Goal: Navigation & Orientation: Find specific page/section

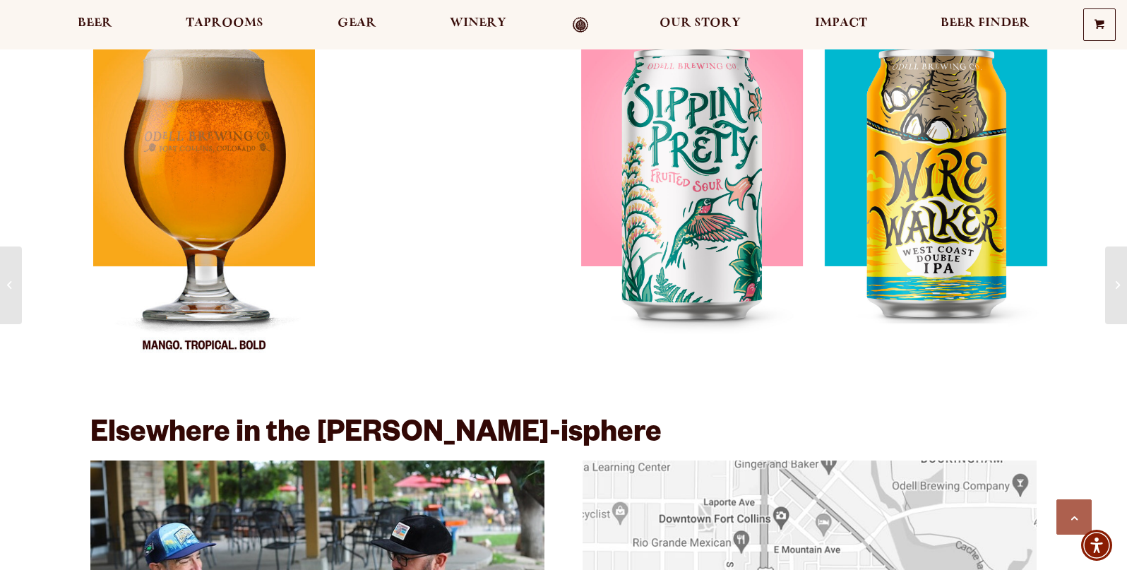
scroll to position [2259, 0]
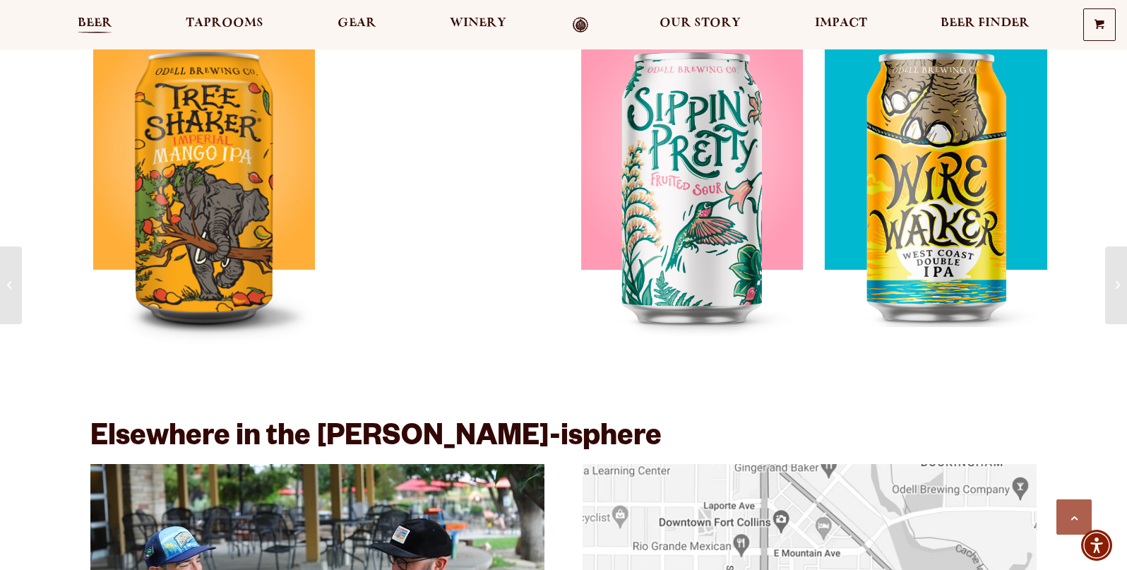
click at [97, 20] on span "Beer" at bounding box center [95, 23] width 35 height 11
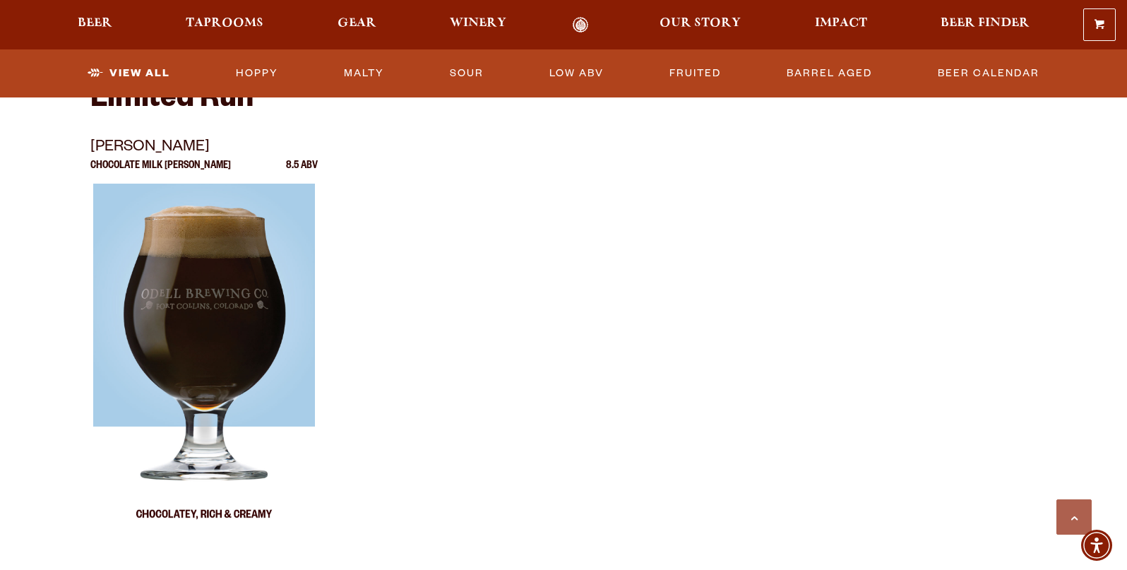
scroll to position [2400, 0]
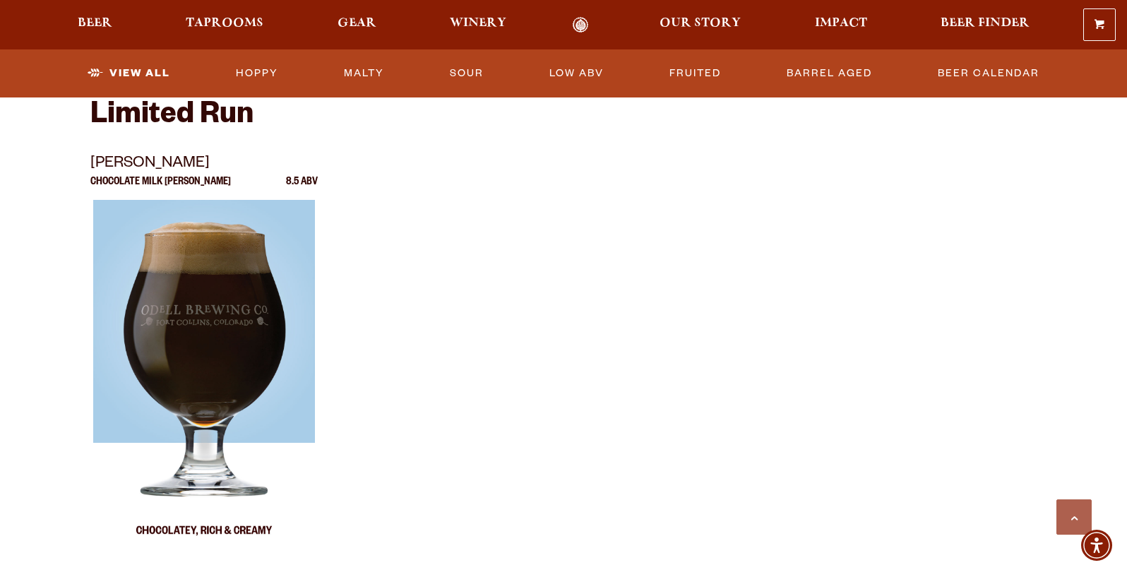
click at [215, 317] on img at bounding box center [204, 376] width 222 height 353
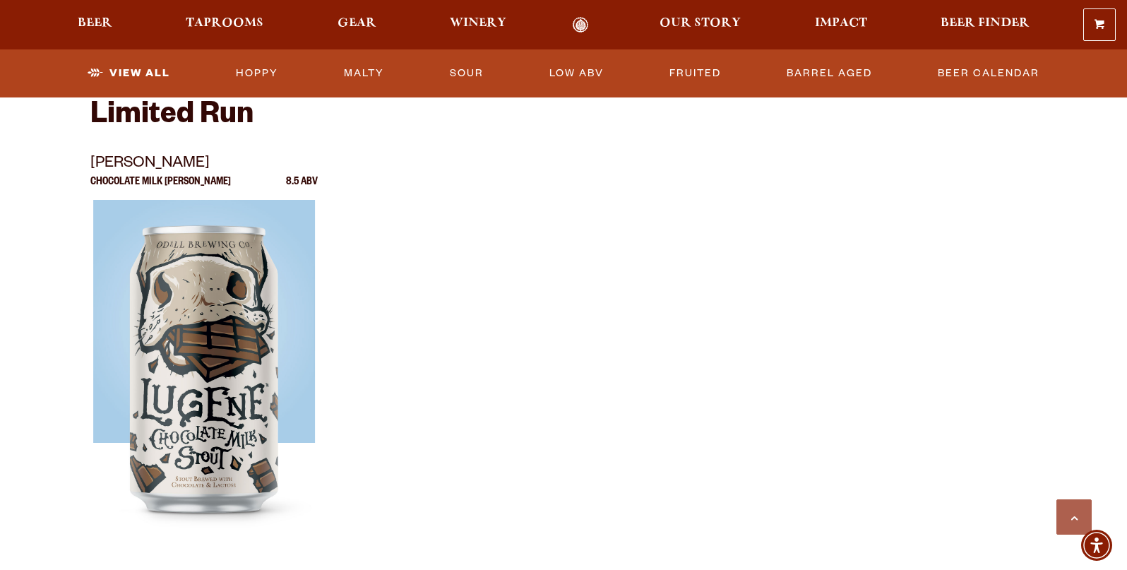
scroll to position [2118, 0]
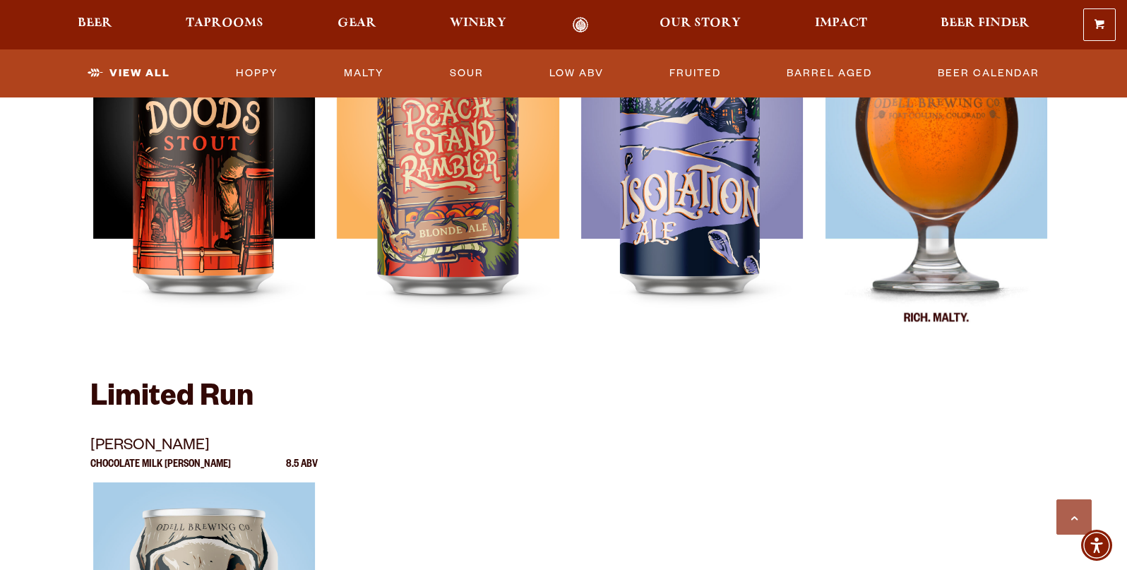
click at [956, 227] on img at bounding box center [936, 172] width 222 height 353
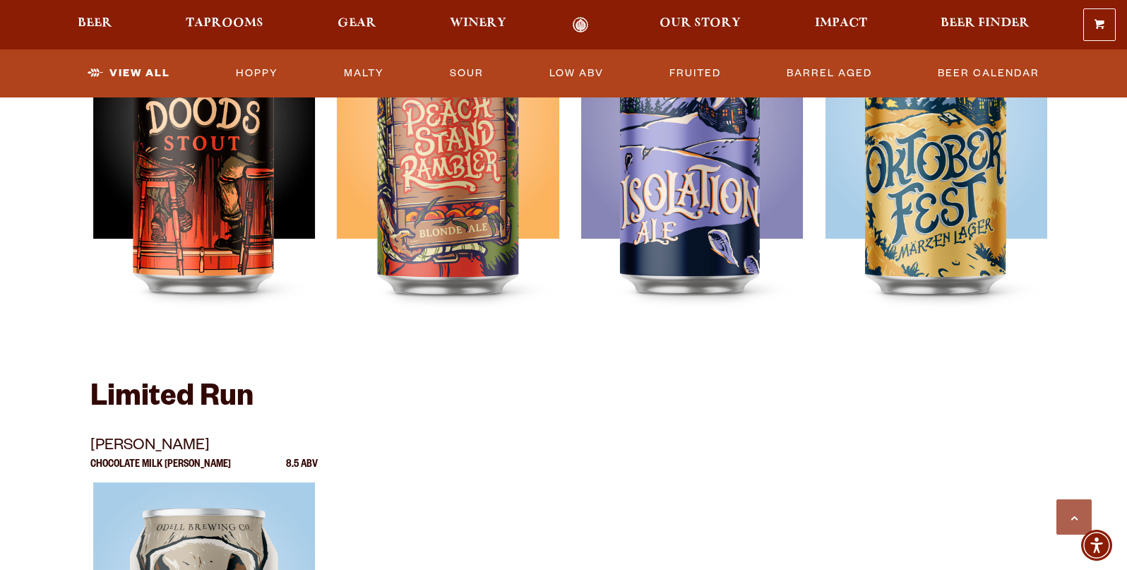
scroll to position [1929, 0]
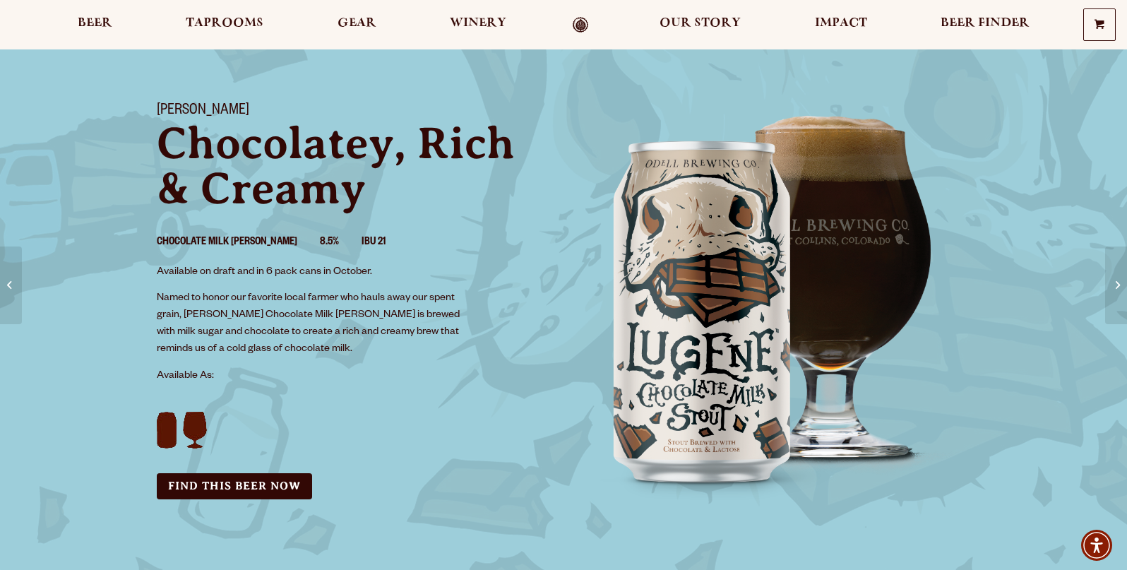
scroll to position [282, 0]
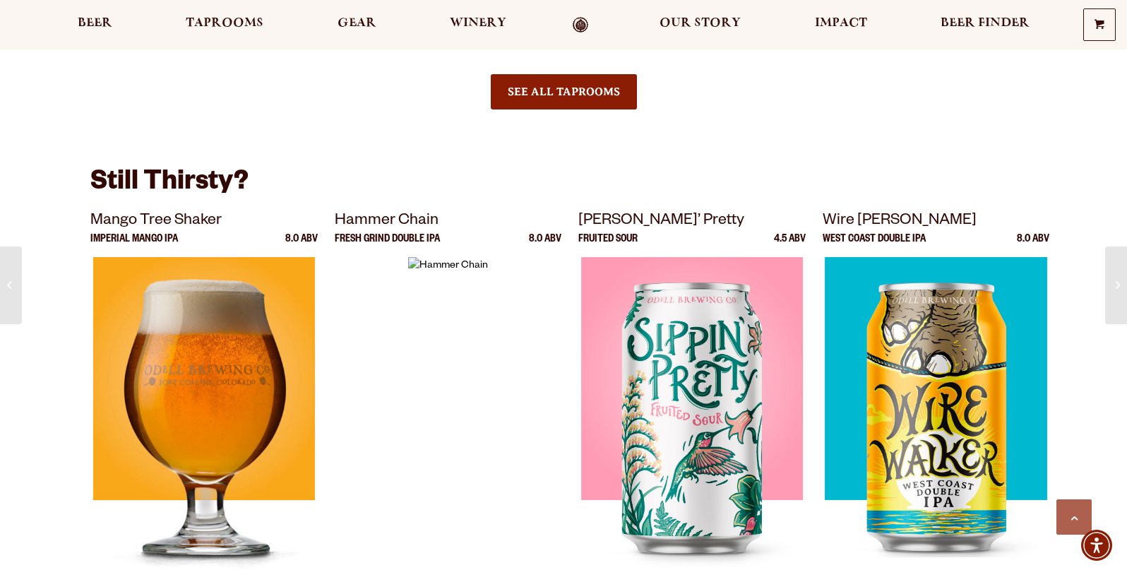
scroll to position [2024, 0]
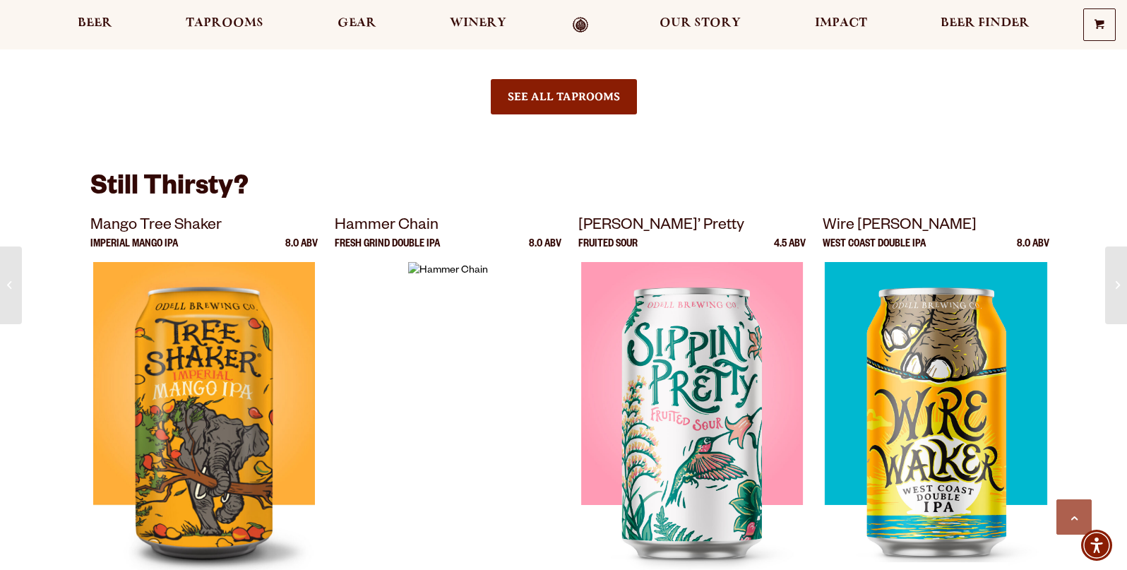
click at [458, 348] on img at bounding box center [448, 438] width 80 height 353
click at [393, 318] on div at bounding box center [448, 438] width 227 height 353
click at [457, 332] on img at bounding box center [448, 438] width 80 height 353
click at [380, 215] on p "Hammer Chain" at bounding box center [448, 226] width 227 height 25
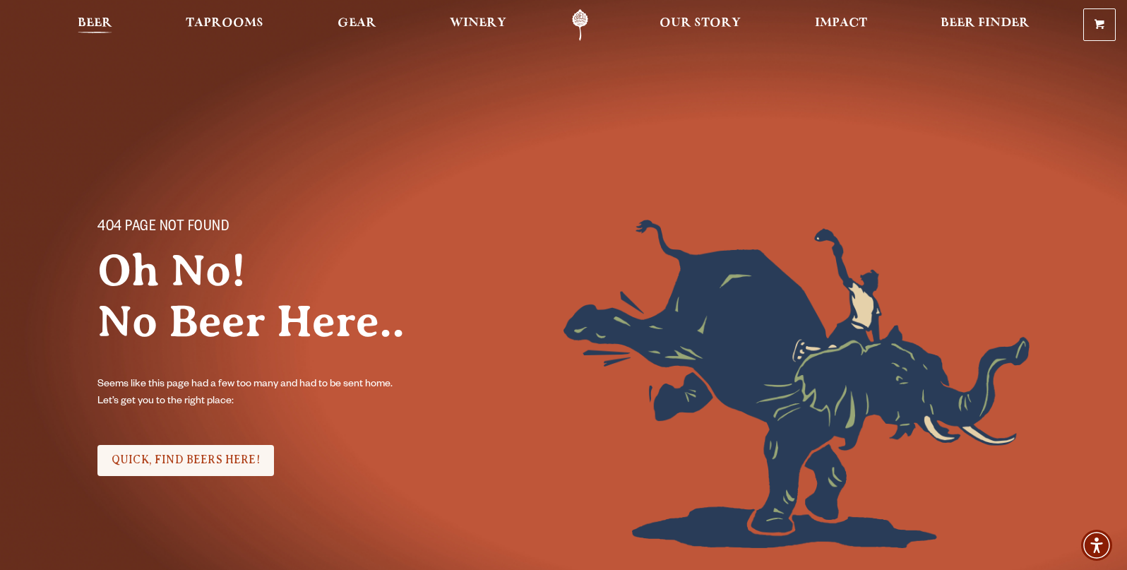
click at [103, 22] on span "Beer" at bounding box center [95, 23] width 35 height 11
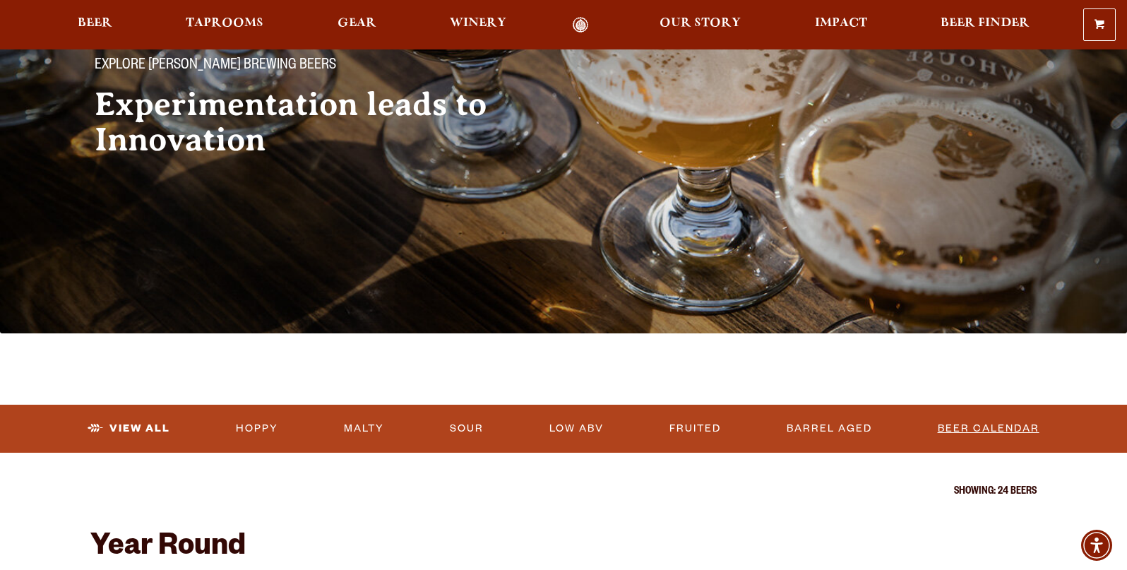
scroll to position [141, 0]
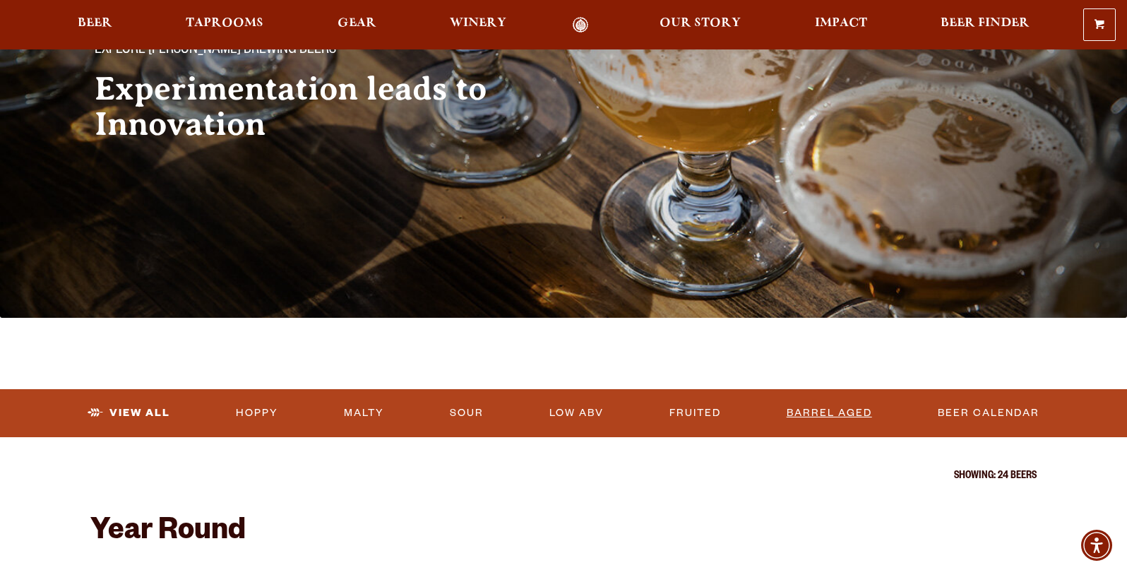
click at [843, 408] on link "Barrel Aged" at bounding box center [829, 413] width 97 height 32
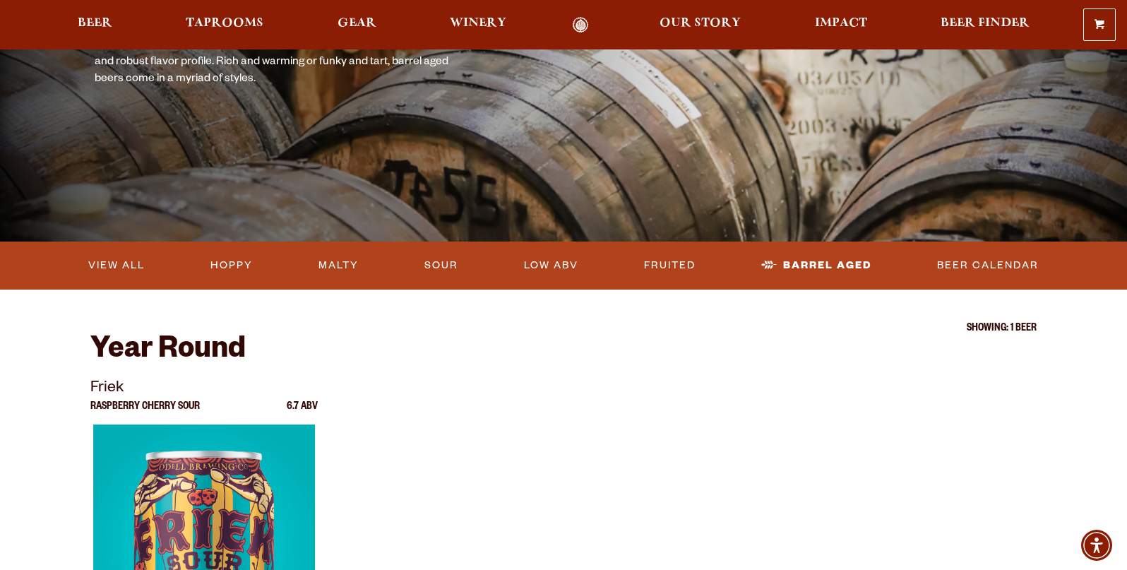
scroll to position [141, 0]
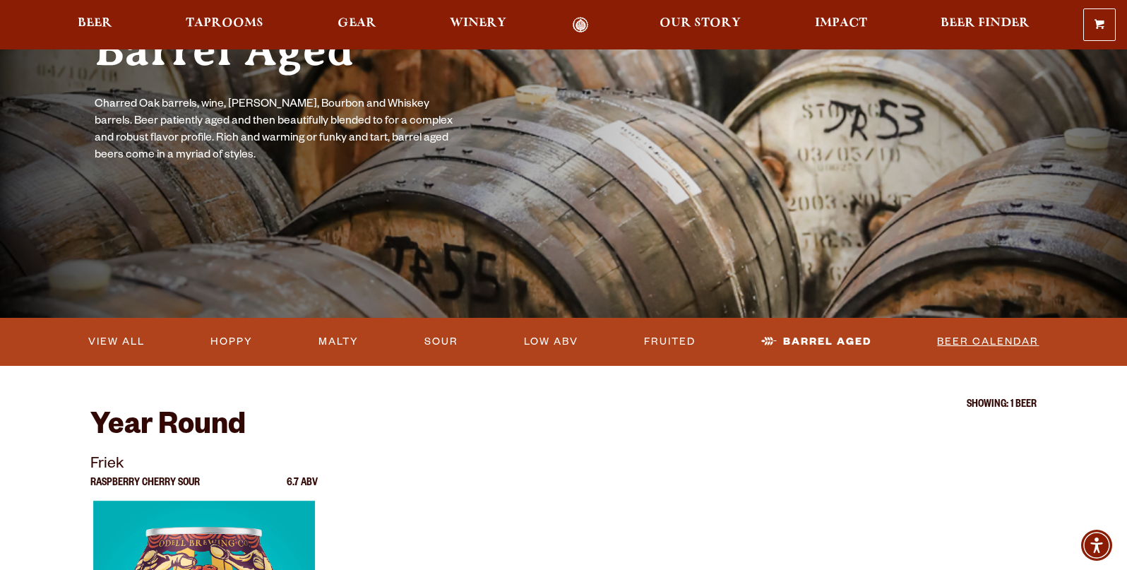
click at [1002, 341] on link "Beer Calendar" at bounding box center [987, 341] width 113 height 32
click at [955, 348] on link "Beer Calendar" at bounding box center [987, 341] width 113 height 32
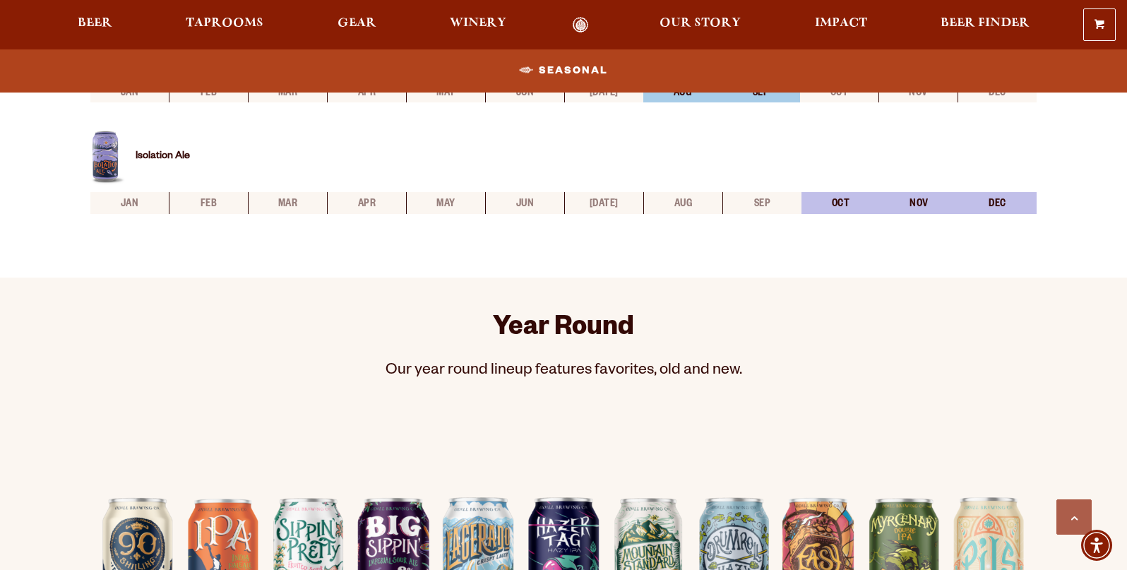
scroll to position [1036, 0]
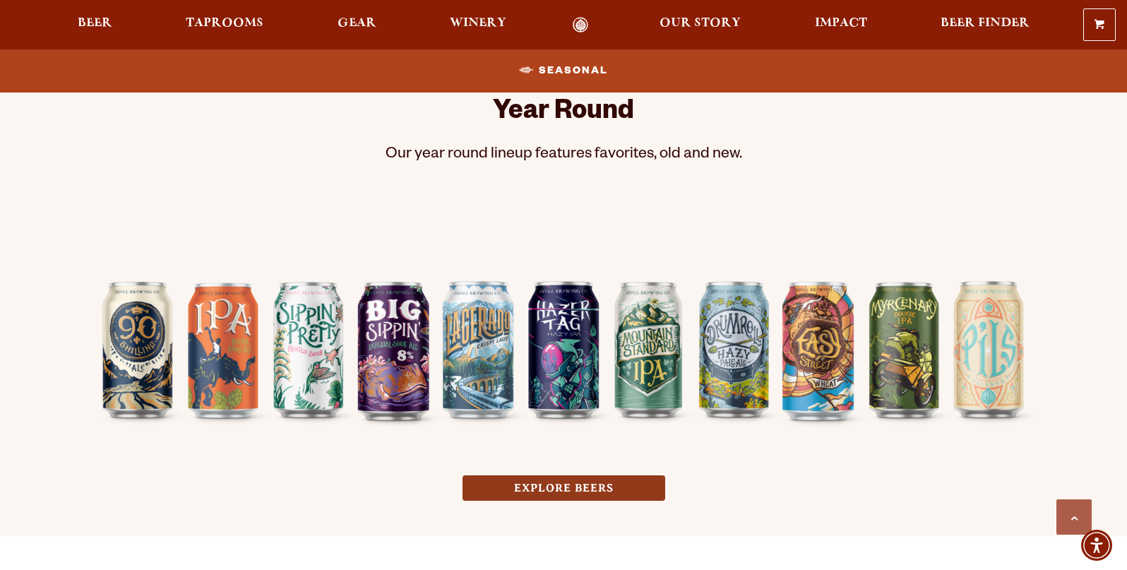
click at [593, 489] on link "EXPLORE BEERS" at bounding box center [563, 488] width 203 height 26
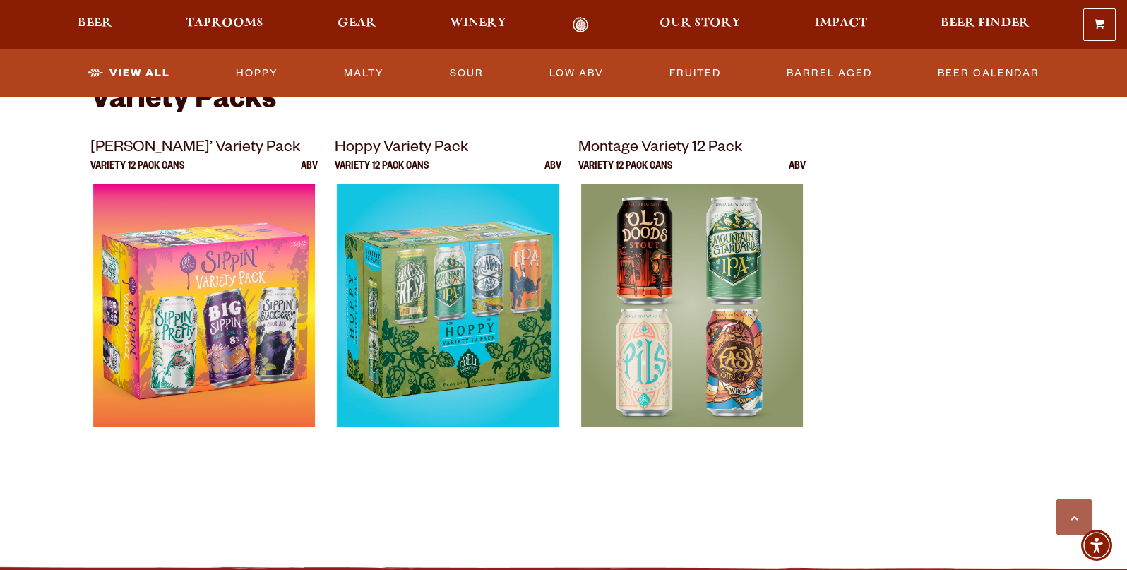
scroll to position [2871, 0]
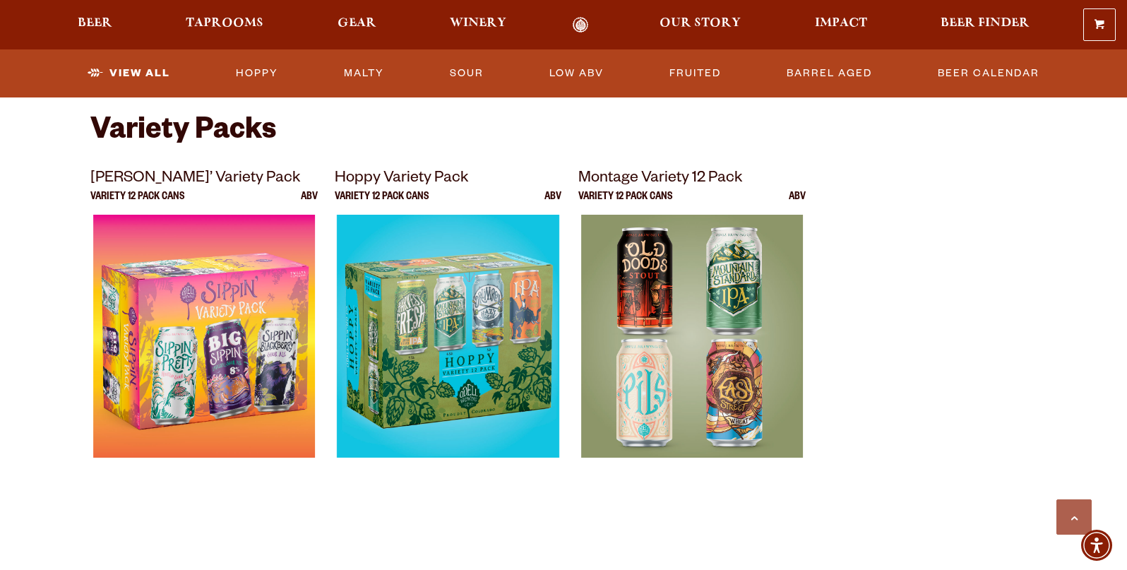
click at [728, 330] on img at bounding box center [692, 391] width 222 height 353
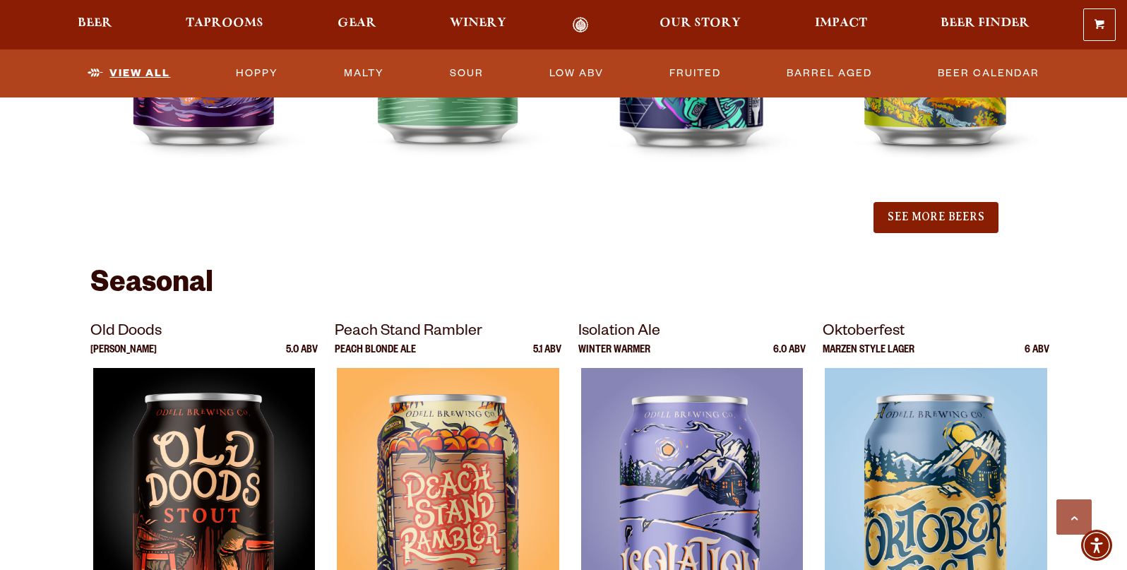
scroll to position [1553, 0]
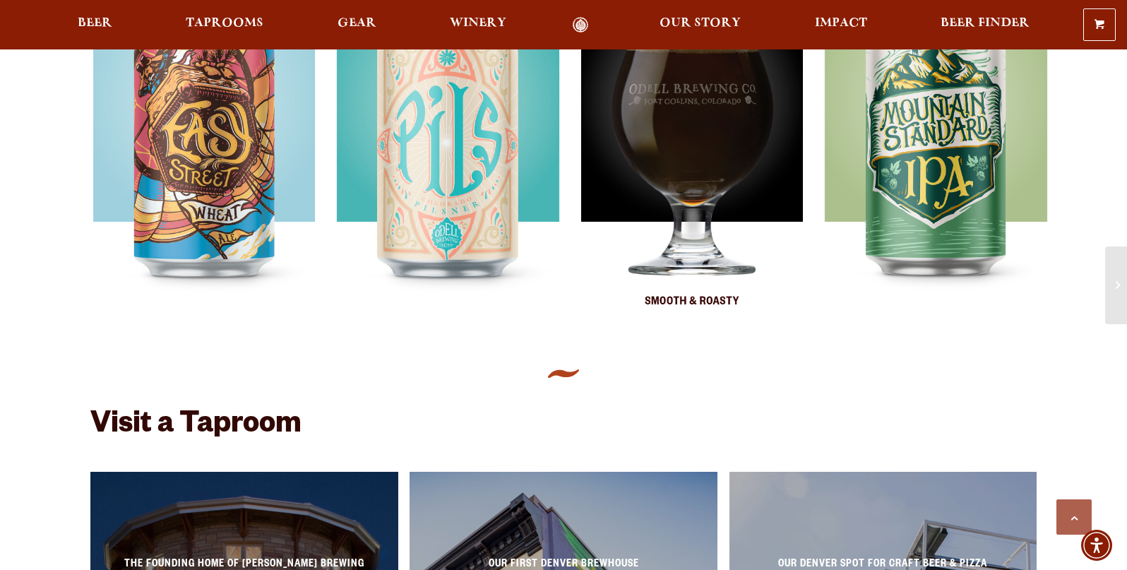
scroll to position [752, 0]
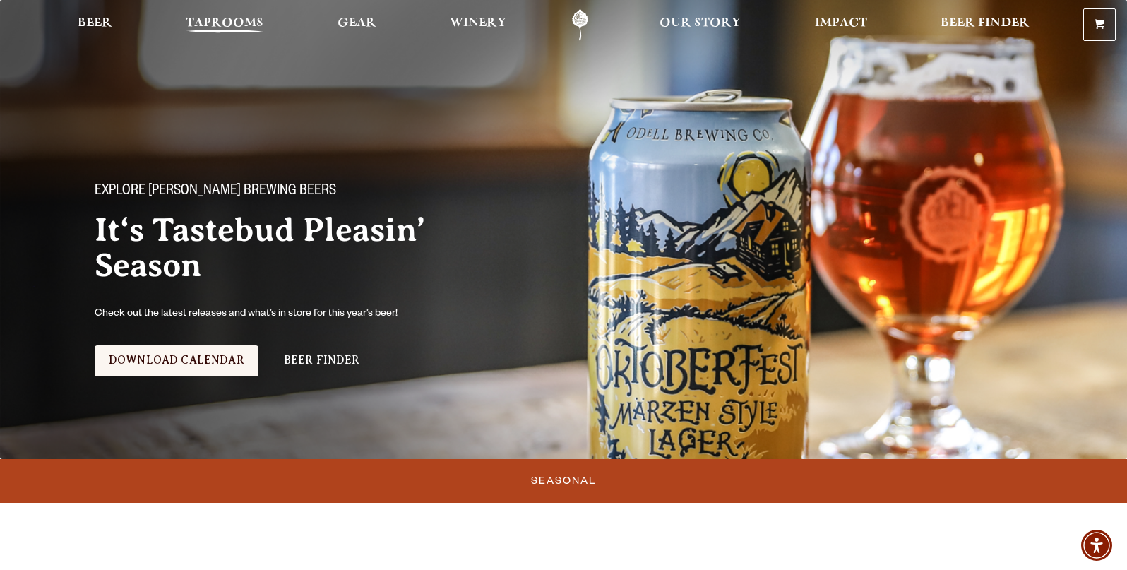
click at [227, 29] on span "Taprooms" at bounding box center [225, 23] width 78 height 11
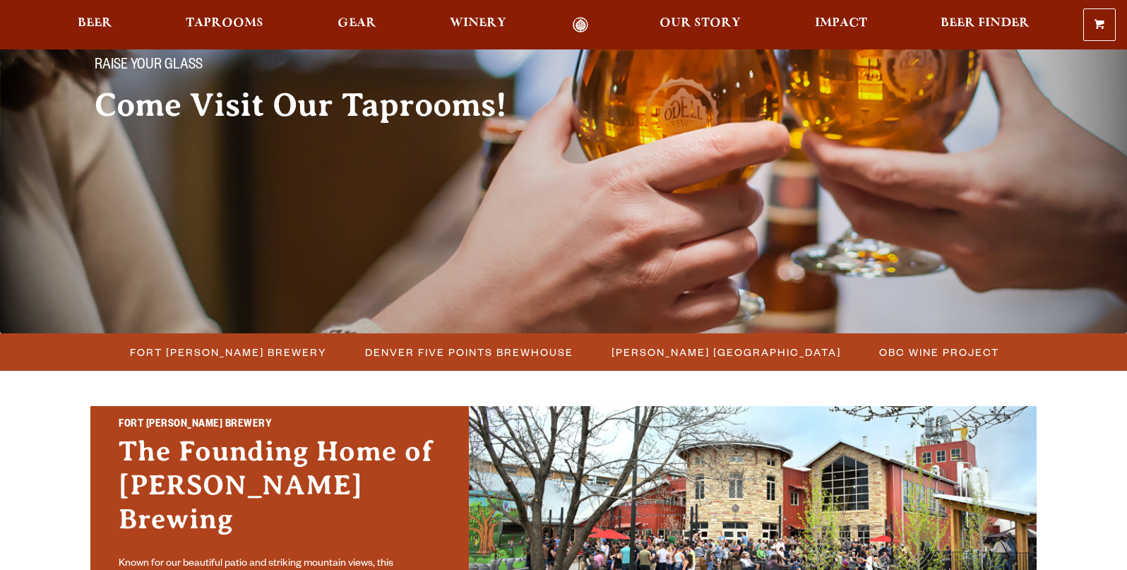
scroll to position [235, 0]
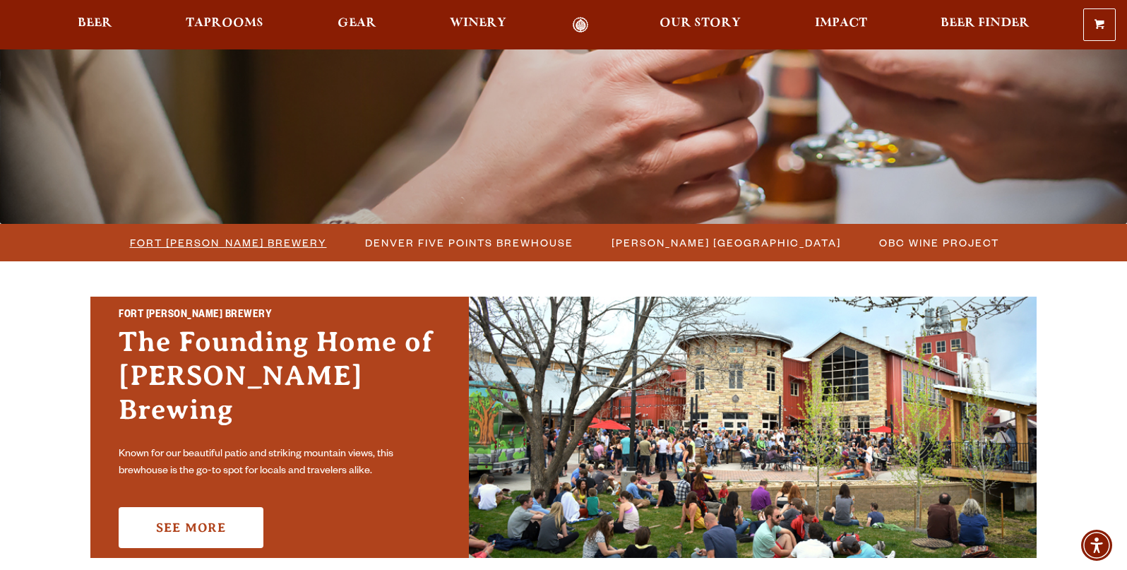
click at [251, 251] on span "Fort [PERSON_NAME] Brewery" at bounding box center [228, 242] width 197 height 20
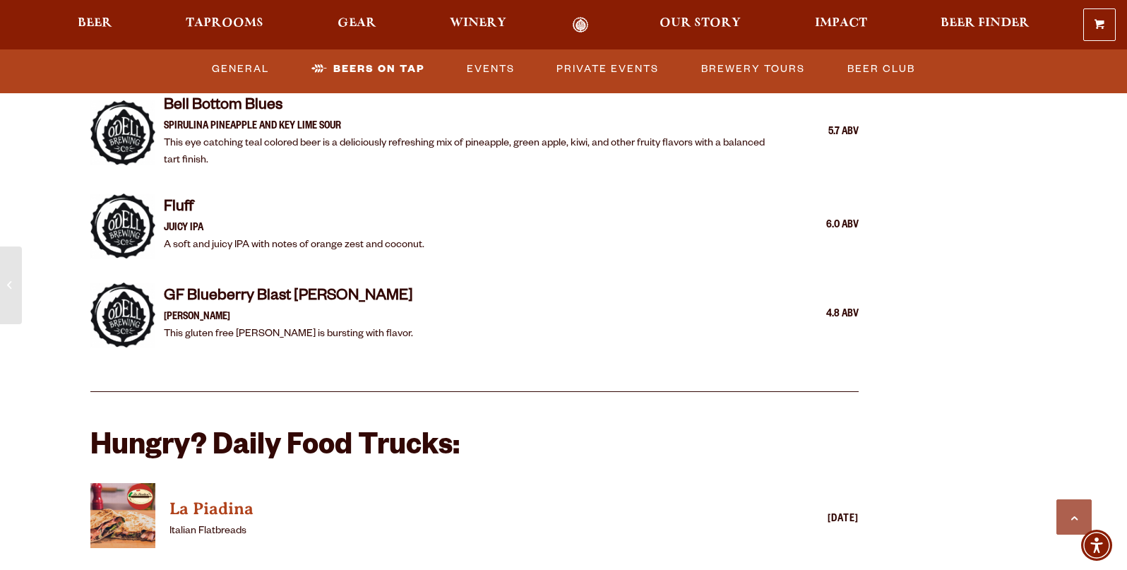
scroll to position [3059, 0]
